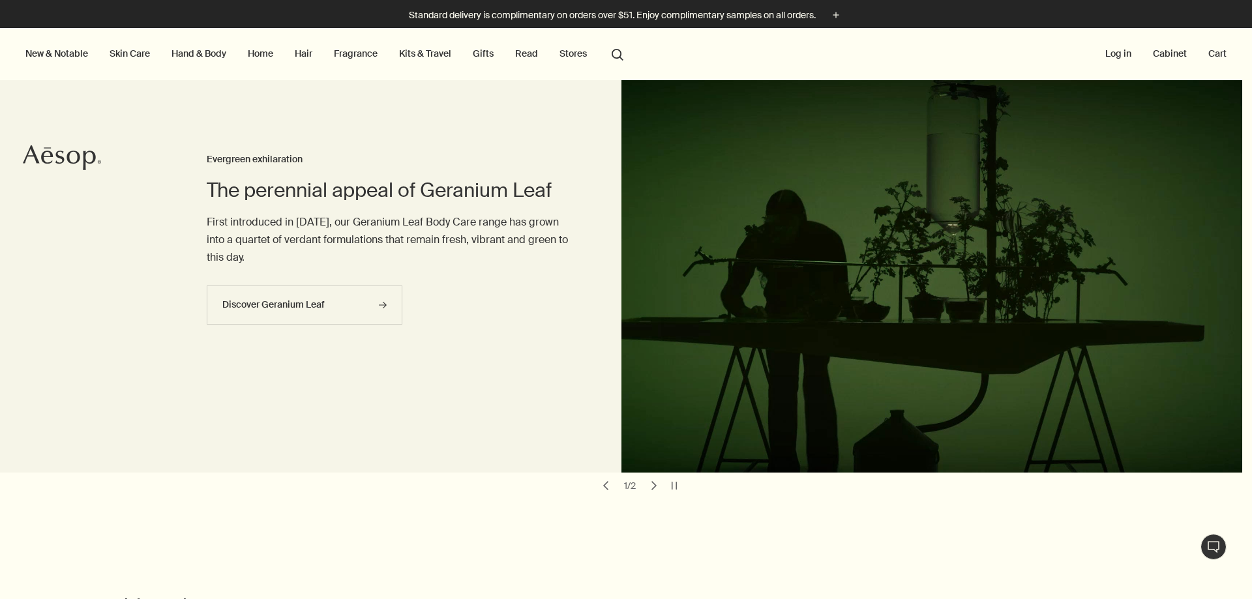
click at [184, 53] on link "Hand & Body" at bounding box center [199, 53] width 60 height 17
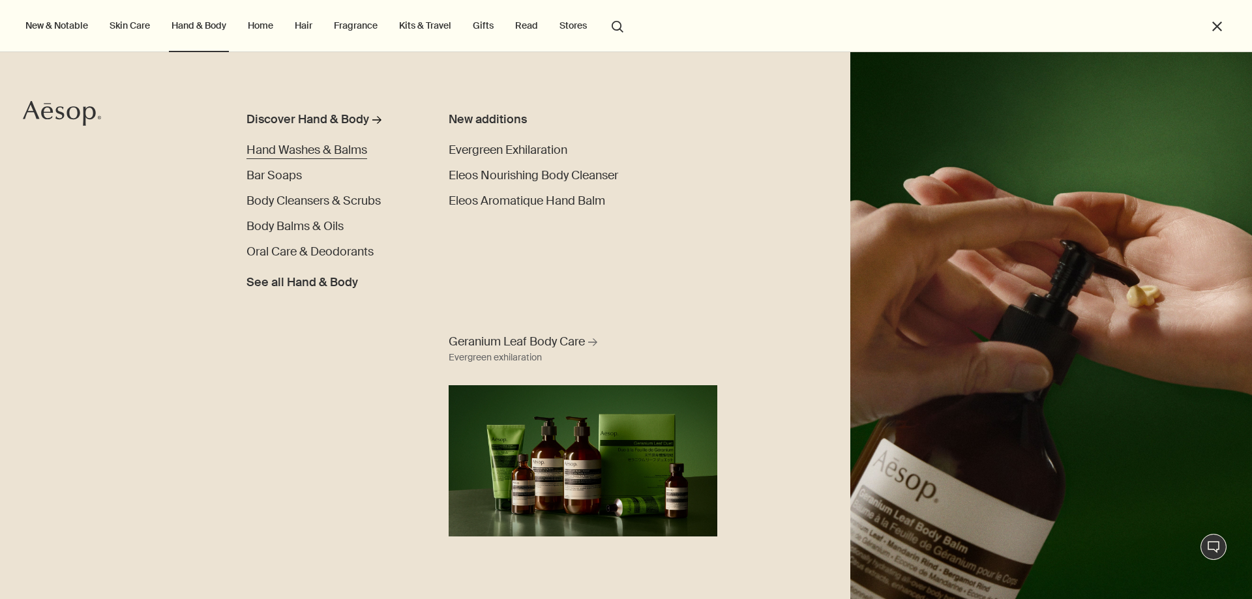
click at [308, 147] on span "Hand Washes & Balms" at bounding box center [306, 150] width 121 height 16
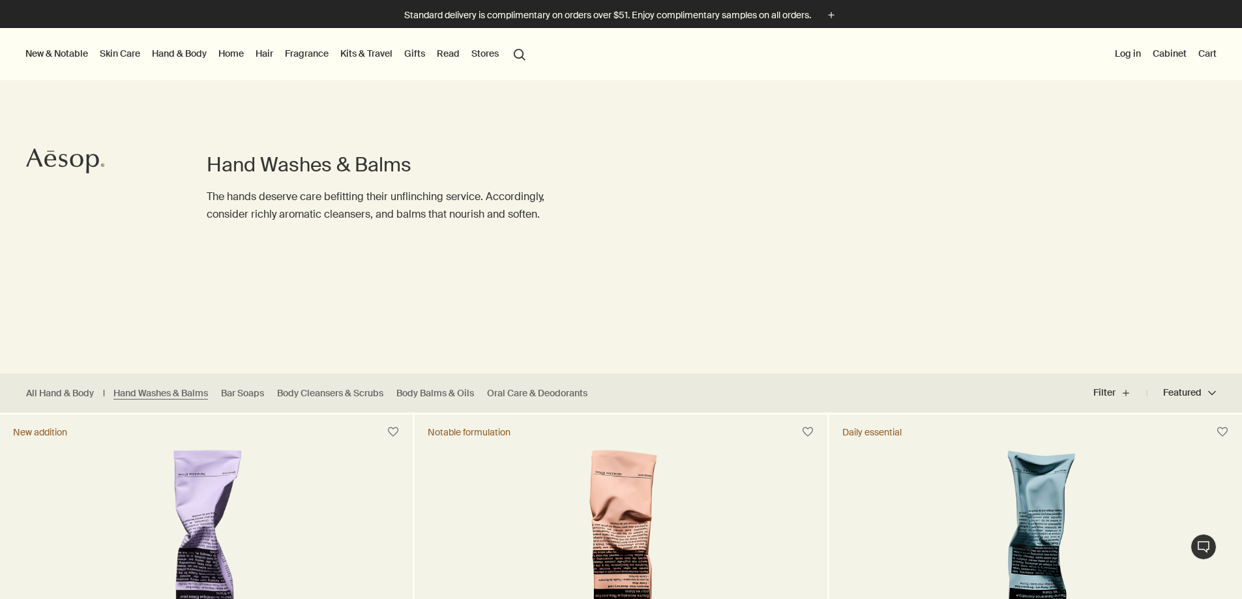
click at [188, 53] on link "Hand & Body" at bounding box center [179, 53] width 60 height 17
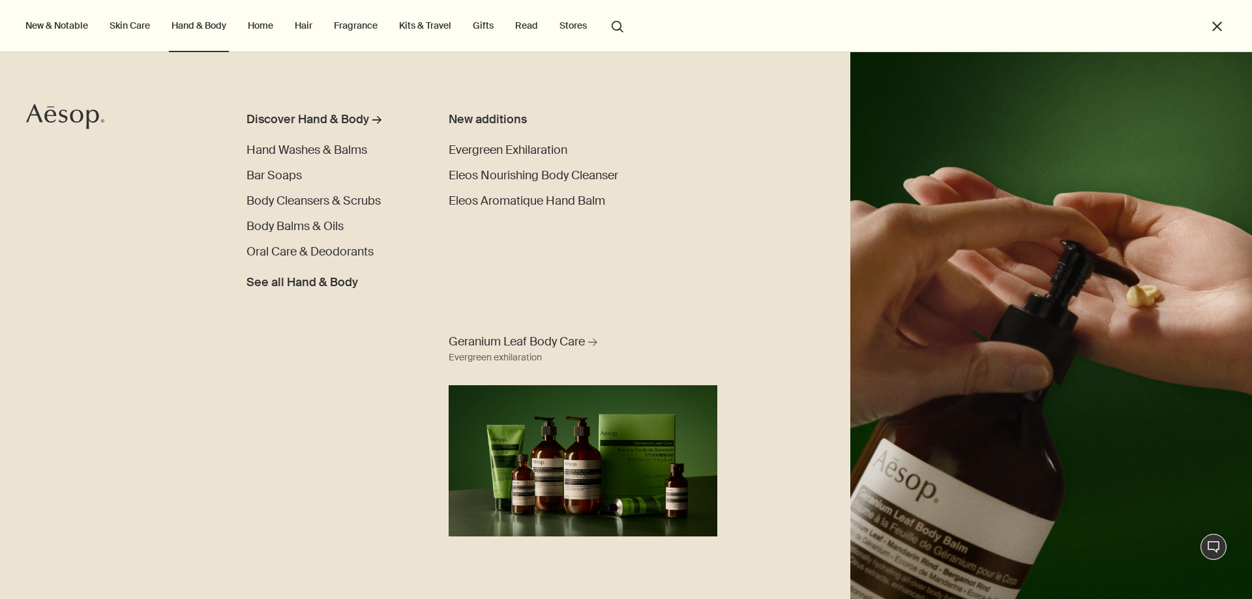
click at [310, 25] on link "Hair" at bounding box center [303, 25] width 23 height 17
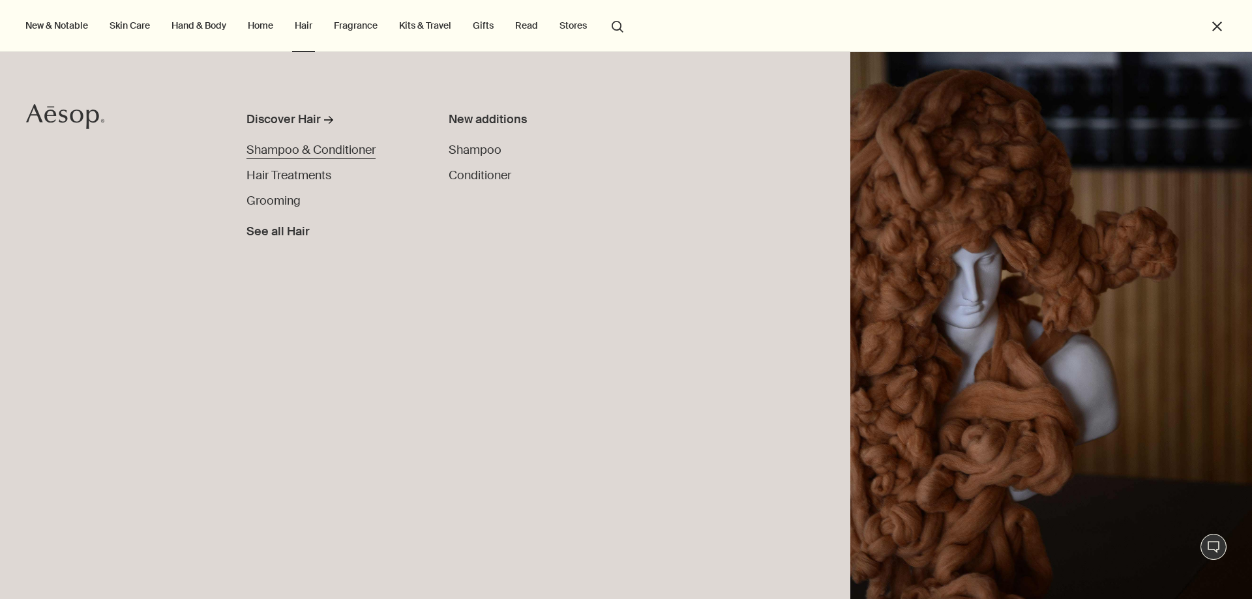
click at [295, 149] on span "Shampoo & Conditioner" at bounding box center [310, 150] width 129 height 16
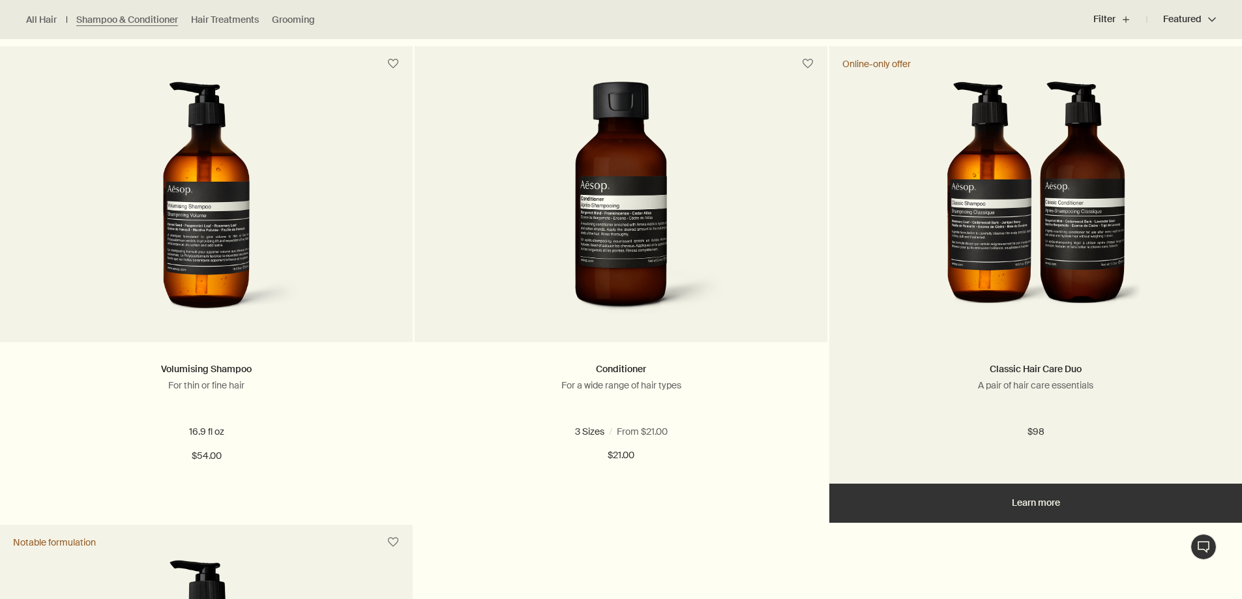
scroll to position [848, 0]
